Goal: Feedback & Contribution: Submit feedback/report problem

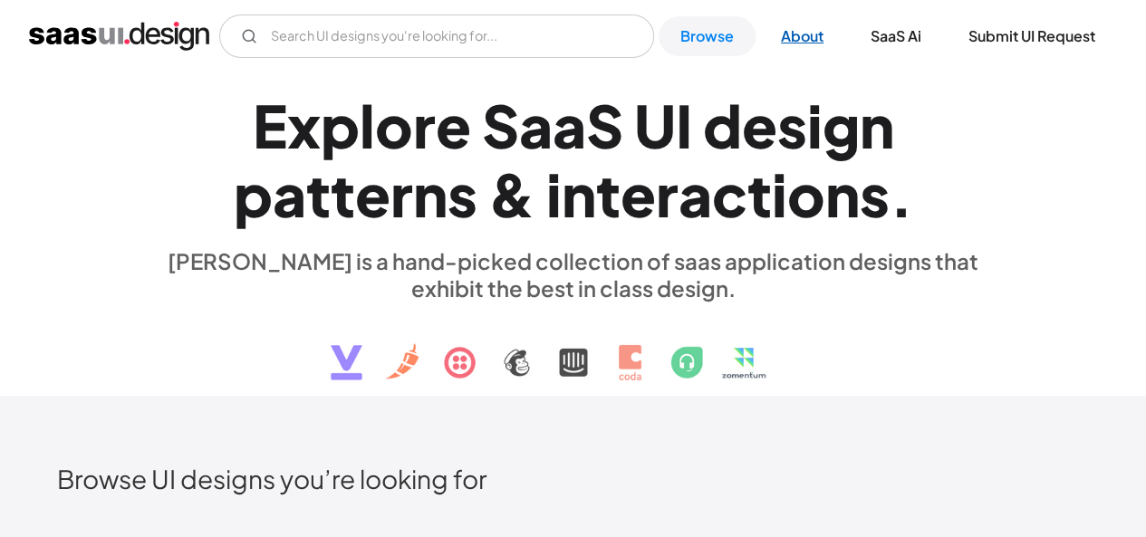
click at [807, 41] on link "About" at bounding box center [802, 36] width 86 height 40
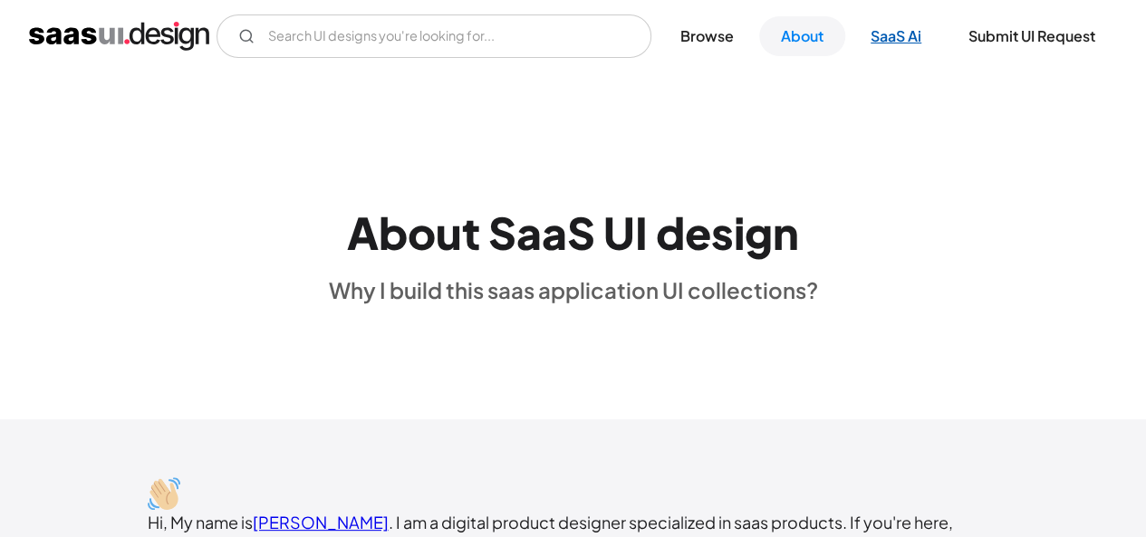
click at [901, 32] on link "SaaS Ai" at bounding box center [896, 36] width 94 height 40
click at [1038, 38] on link "Submit UI Request" at bounding box center [1032, 36] width 170 height 40
